Goal: Task Accomplishment & Management: Complete application form

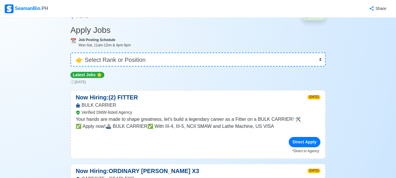
scroll to position [29, 0]
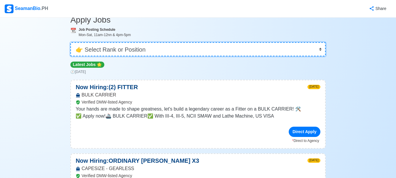
click at [188, 50] on select "👉 Select Rank or Position Master Chief Officer 2nd Officer 3rd Officer Junior O…" at bounding box center [197, 49] width 255 height 14
select select "Cadet"
click at [71, 56] on select "👉 Select Rank or Position Master Chief Officer 2nd Officer 3rd Officer Junior O…" at bounding box center [197, 49] width 255 height 14
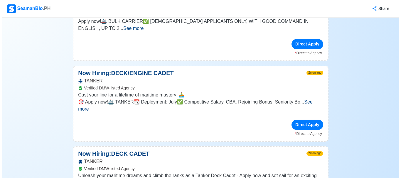
scroll to position [293, 0]
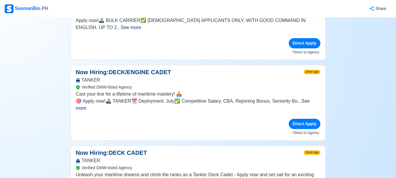
click at [308, 99] on span "See more" at bounding box center [193, 105] width 234 height 12
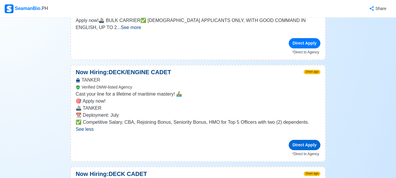
click at [304, 140] on div "Direct Apply" at bounding box center [305, 145] width 32 height 10
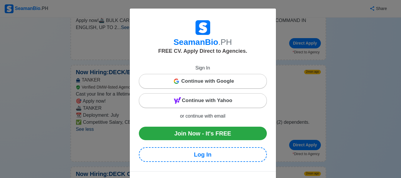
click at [348, 88] on div "SeamanBio .PH FREE CV. Apply Direct to Agencies. Sign In Continue with Google C…" at bounding box center [200, 89] width 401 height 178
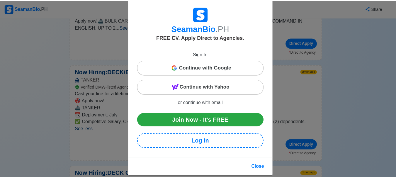
scroll to position [20, 0]
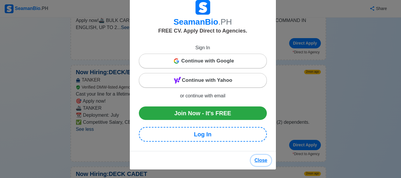
click at [261, 162] on button "Close" at bounding box center [260, 160] width 21 height 11
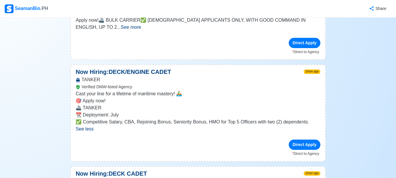
scroll to position [293, 0]
drag, startPoint x: 89, startPoint y: 109, endPoint x: 264, endPoint y: 103, distance: 175.8
click at [264, 103] on span "🎯 Apply now! 🚢 TANKER 📆 Deployment: July ✅ Competitive Salary, CBA, Rejoining B…" at bounding box center [198, 112] width 245 height 28
click at [204, 120] on div "Cast your line for a lifetime of maritime mastery! 🚣‍♂️ 🎯 Apply now! 🚢 TANKER 📆…" at bounding box center [198, 115] width 254 height 49
click at [85, 127] on span "See less" at bounding box center [85, 129] width 18 height 5
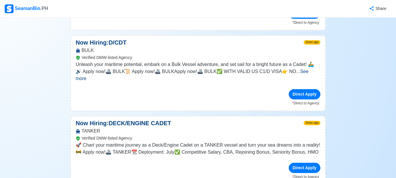
scroll to position [938, 0]
